Goal: Check status

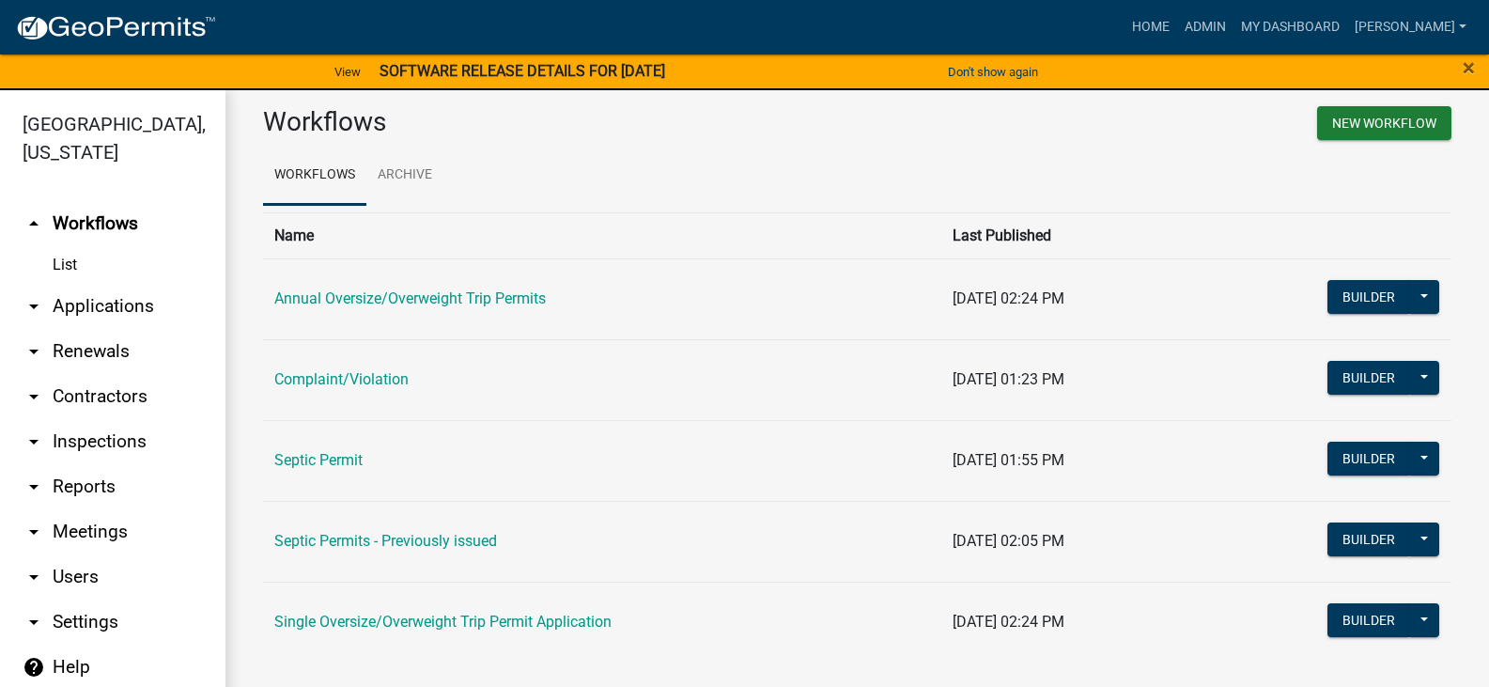
scroll to position [27, 0]
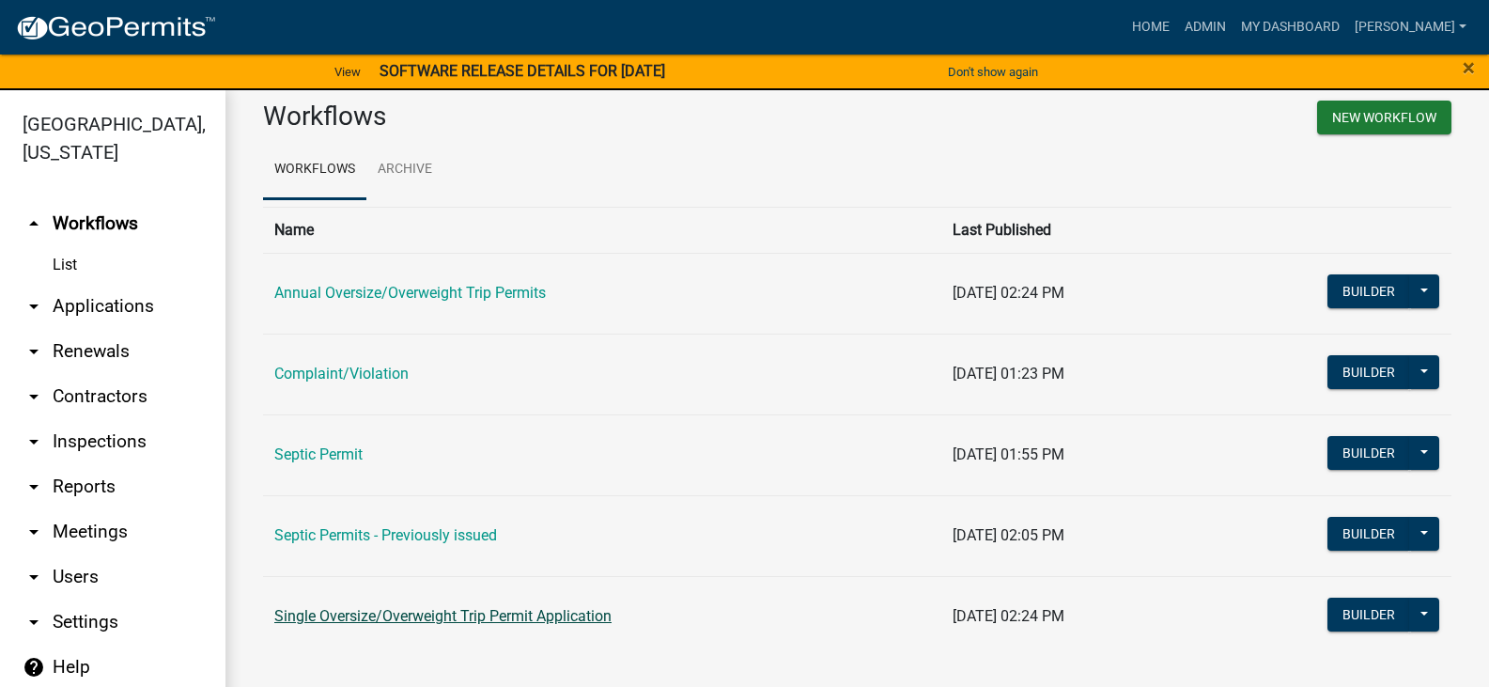
click at [485, 618] on link "Single Oversize/Overweight Trip Permit Application" at bounding box center [442, 616] width 337 height 18
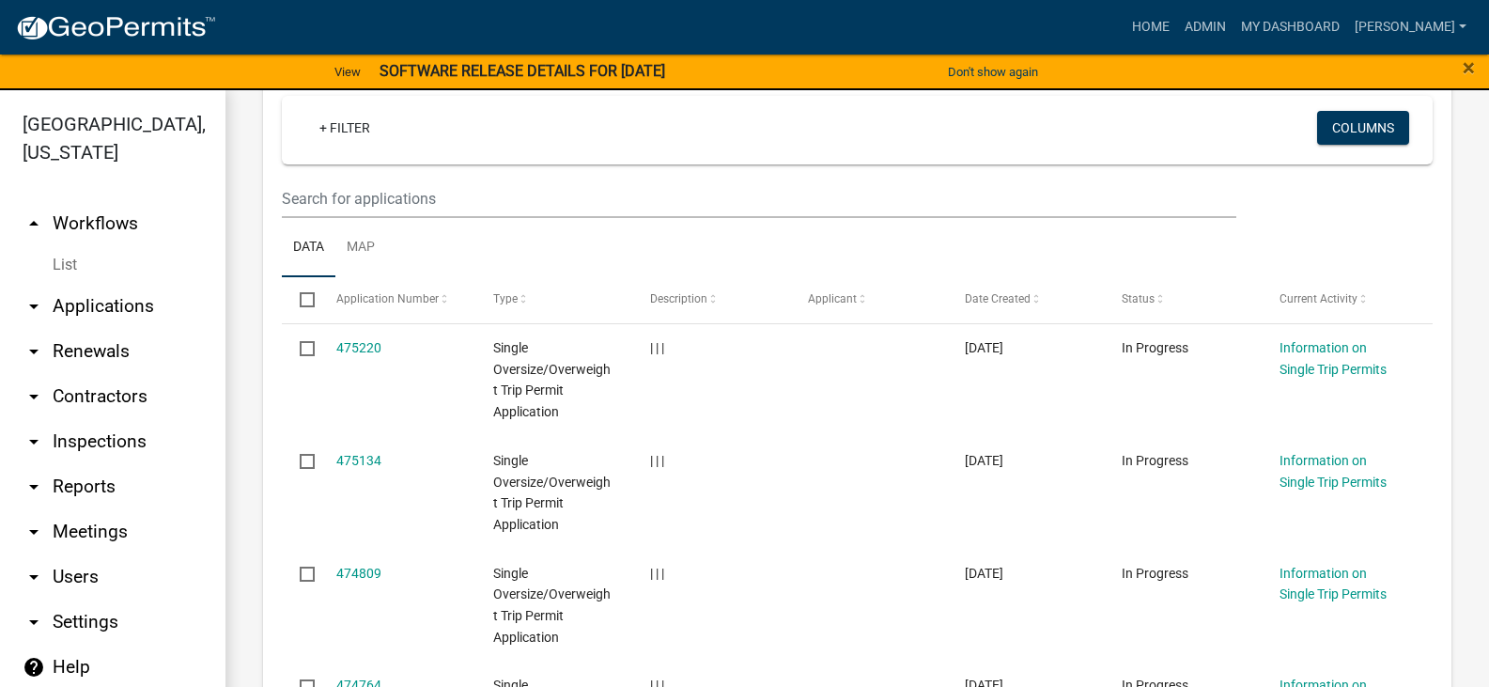
scroll to position [752, 0]
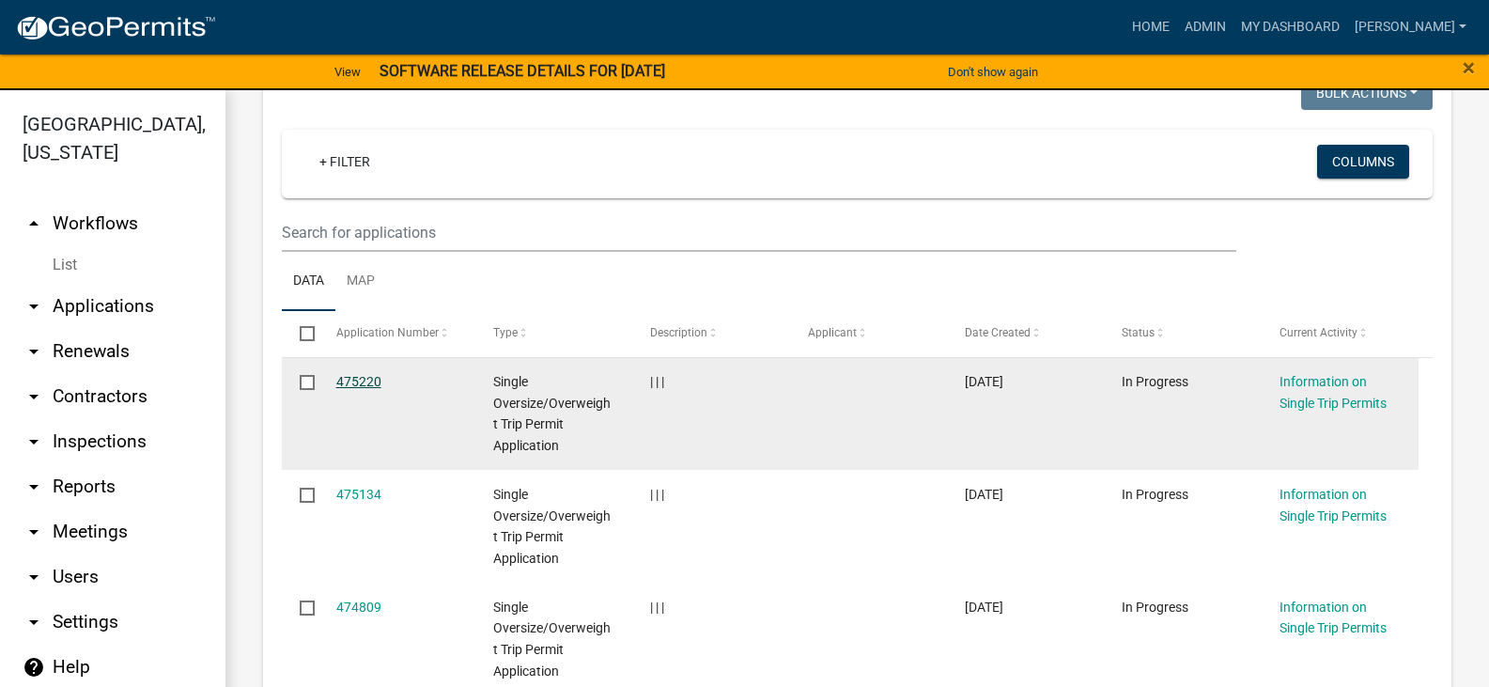
click at [369, 389] on link "475220" at bounding box center [358, 381] width 45 height 15
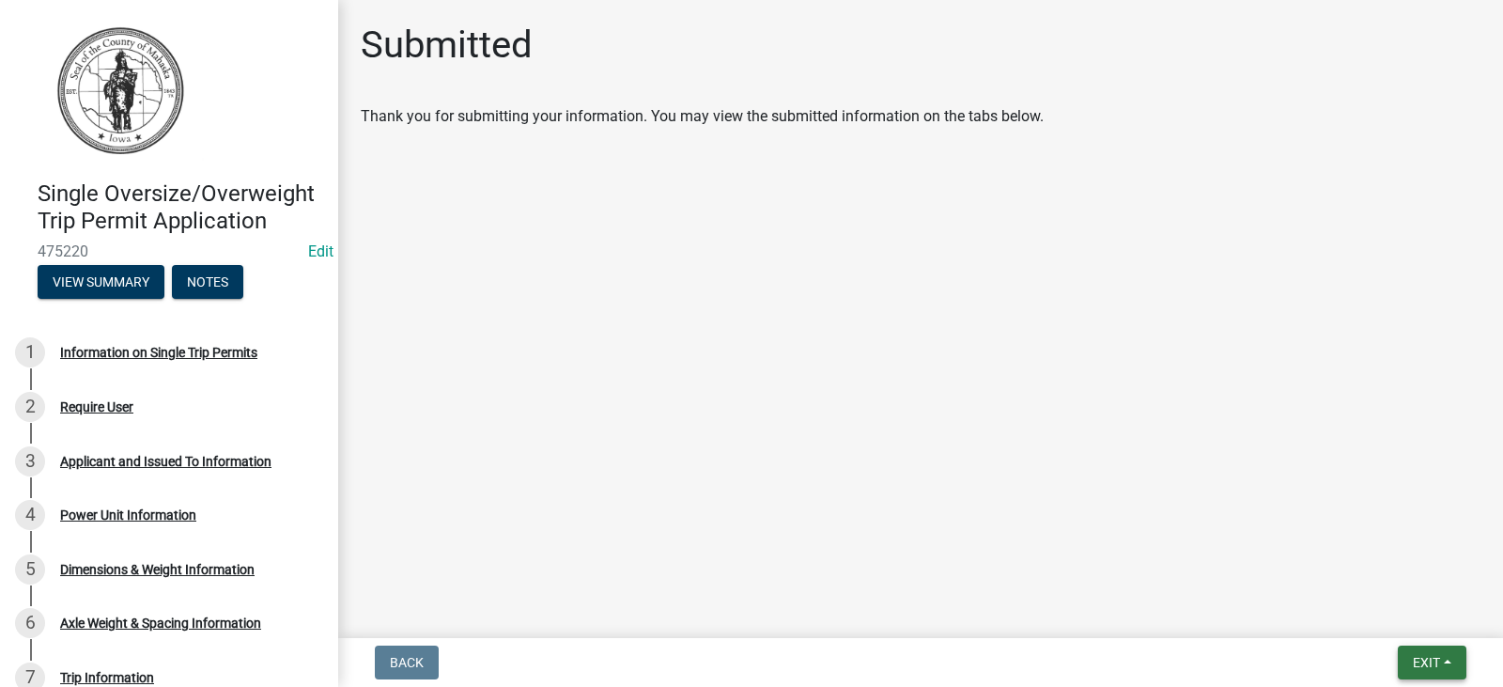
click at [1422, 662] on span "Exit" at bounding box center [1426, 662] width 27 height 15
click at [1368, 615] on button "Save & Exit" at bounding box center [1391, 613] width 150 height 45
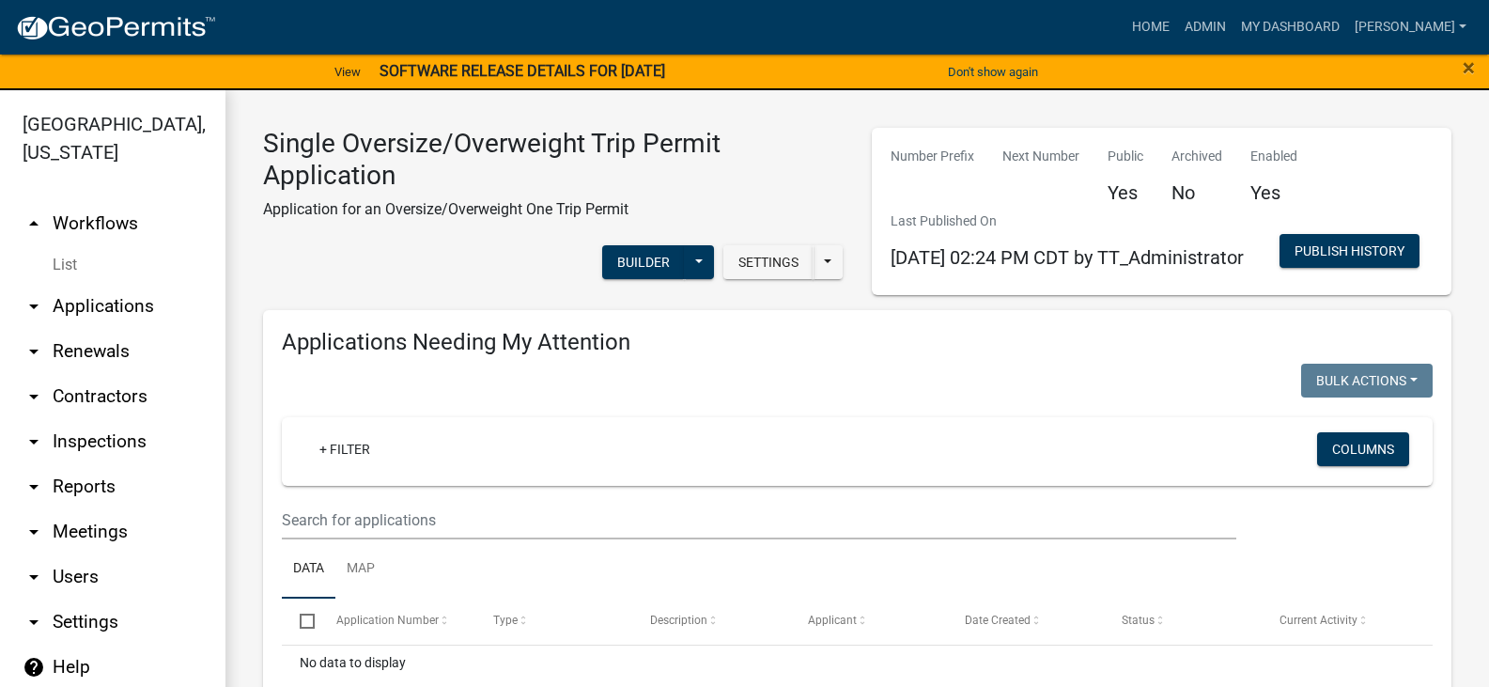
click at [639, 295] on div "Single Oversize/Overweight Trip Permit Application Application for an Oversize/…" at bounding box center [553, 211] width 609 height 167
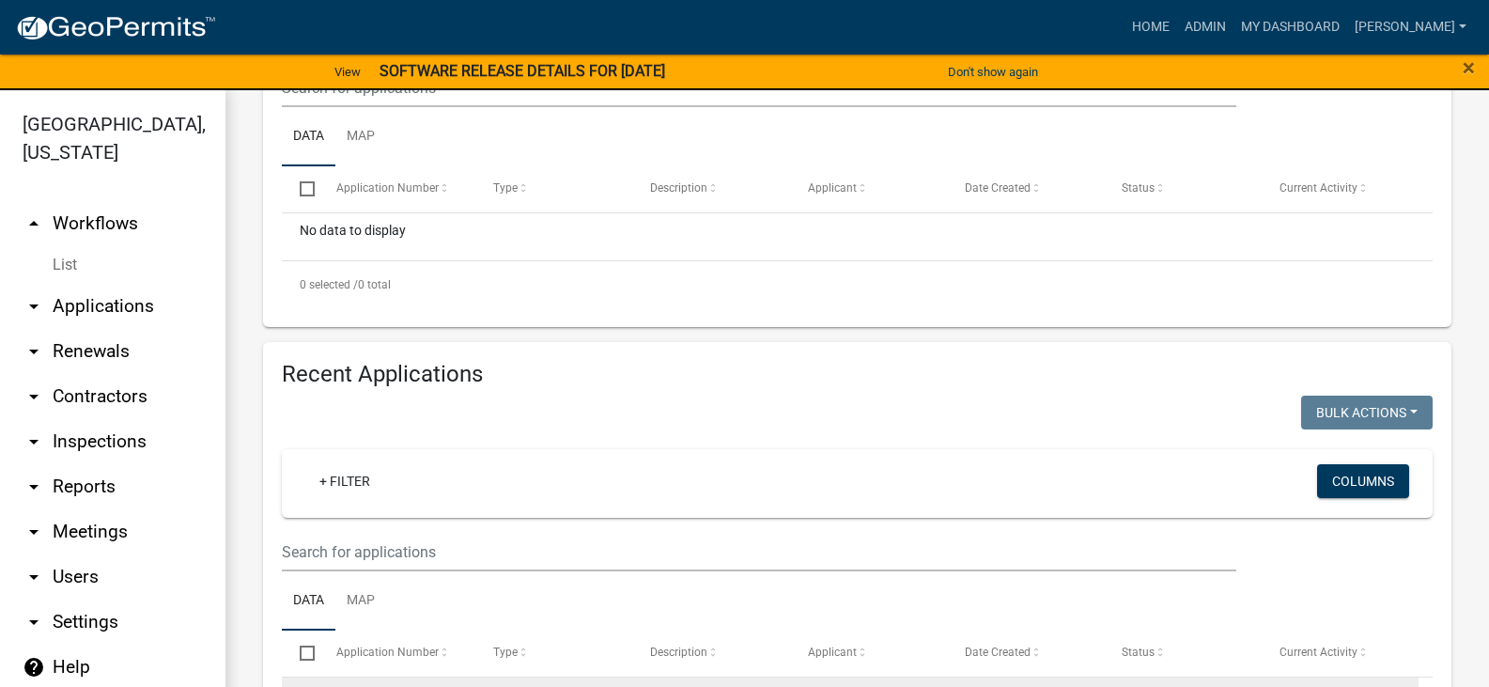
scroll to position [564, 0]
